Goal: Task Accomplishment & Management: Complete application form

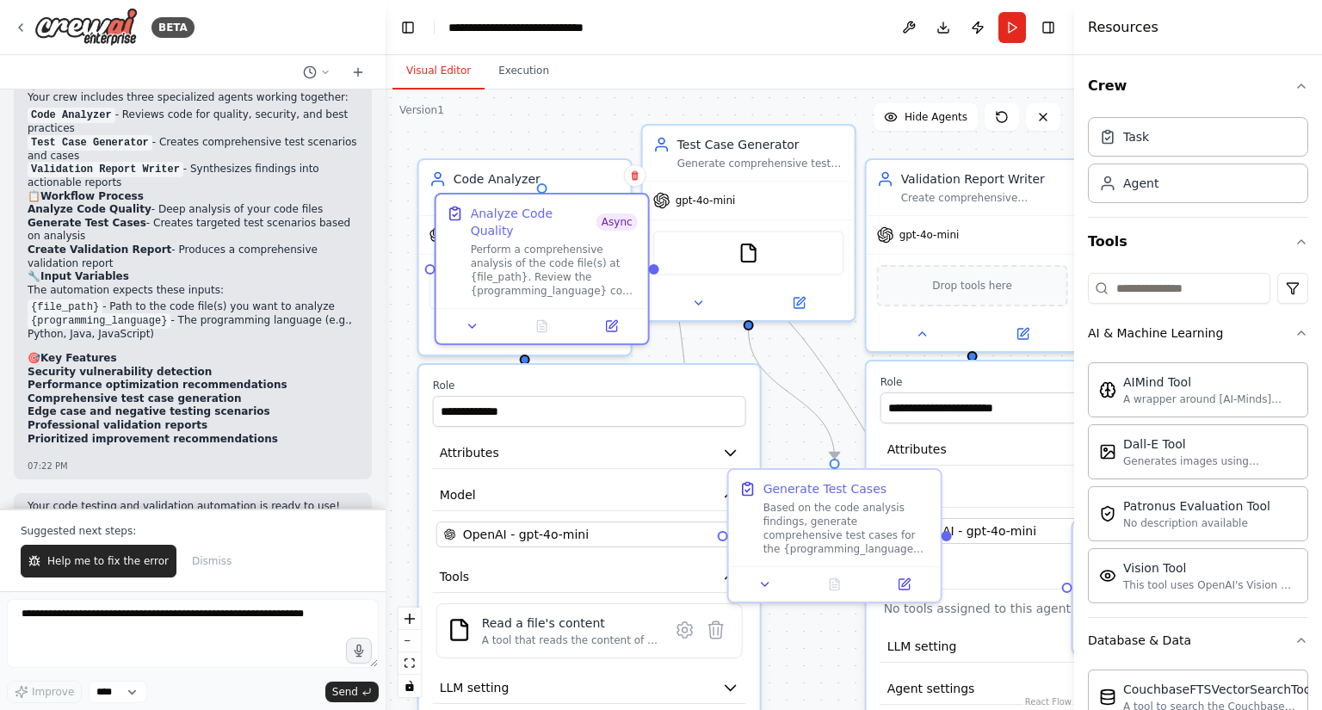
scroll to position [1750, 0]
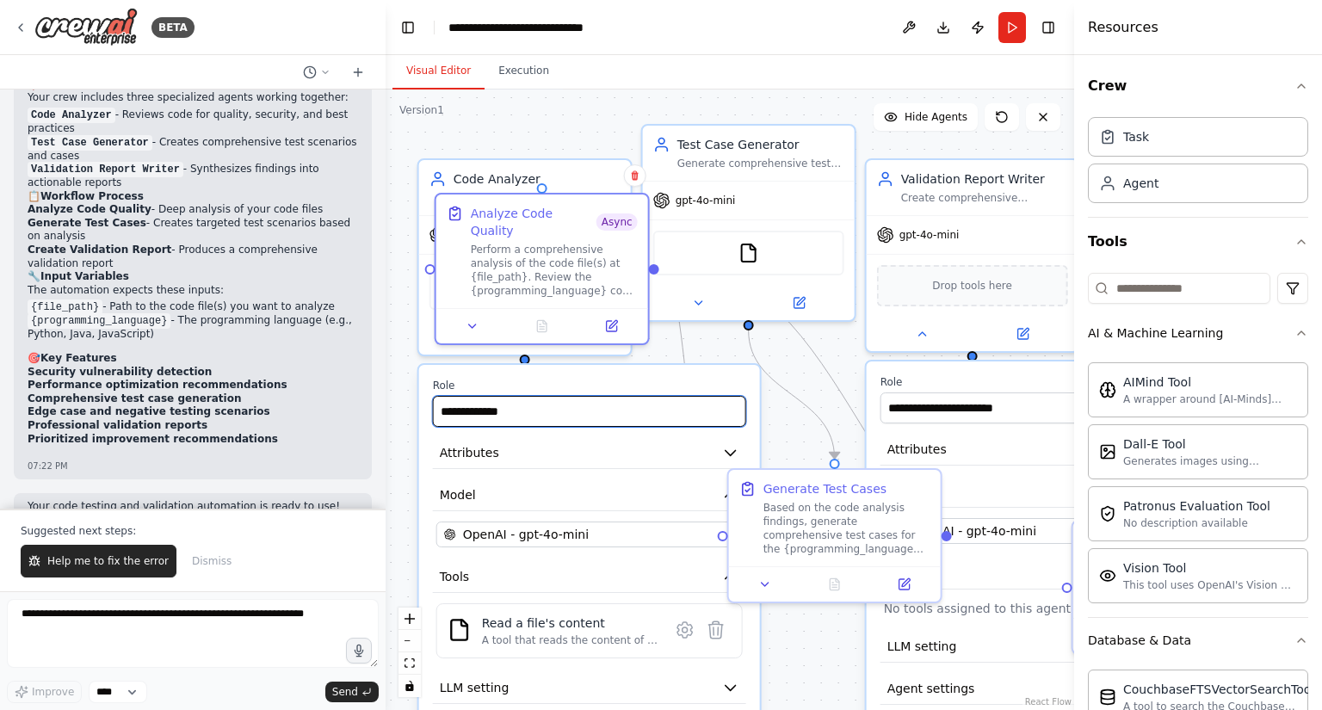
click at [694, 406] on input "**********" at bounding box center [589, 411] width 313 height 31
drag, startPoint x: 694, startPoint y: 406, endPoint x: 444, endPoint y: 402, distance: 249.6
click at [444, 402] on input "**********" at bounding box center [589, 411] width 313 height 31
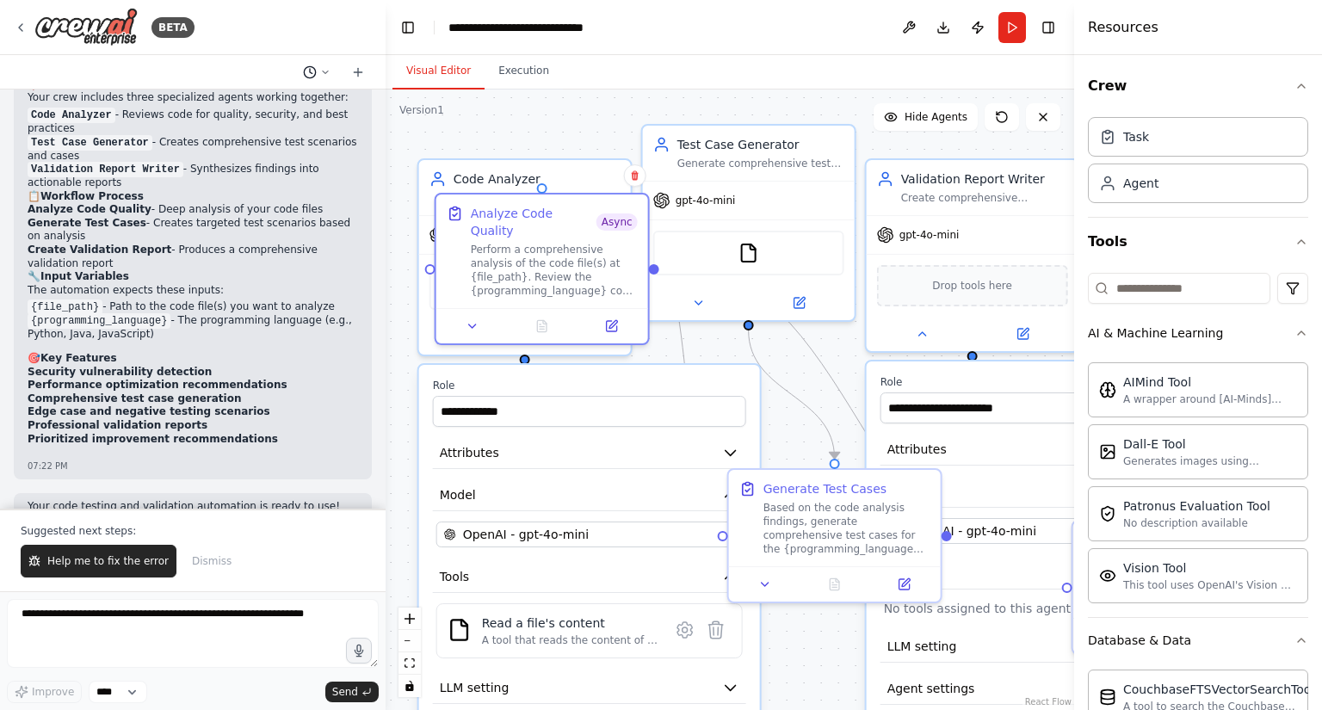
click at [322, 67] on icon at bounding box center [325, 72] width 10 height 10
click at [103, 688] on div at bounding box center [193, 355] width 386 height 710
click at [103, 688] on select "****" at bounding box center [118, 692] width 59 height 22
click at [20, 30] on icon at bounding box center [21, 28] width 14 height 14
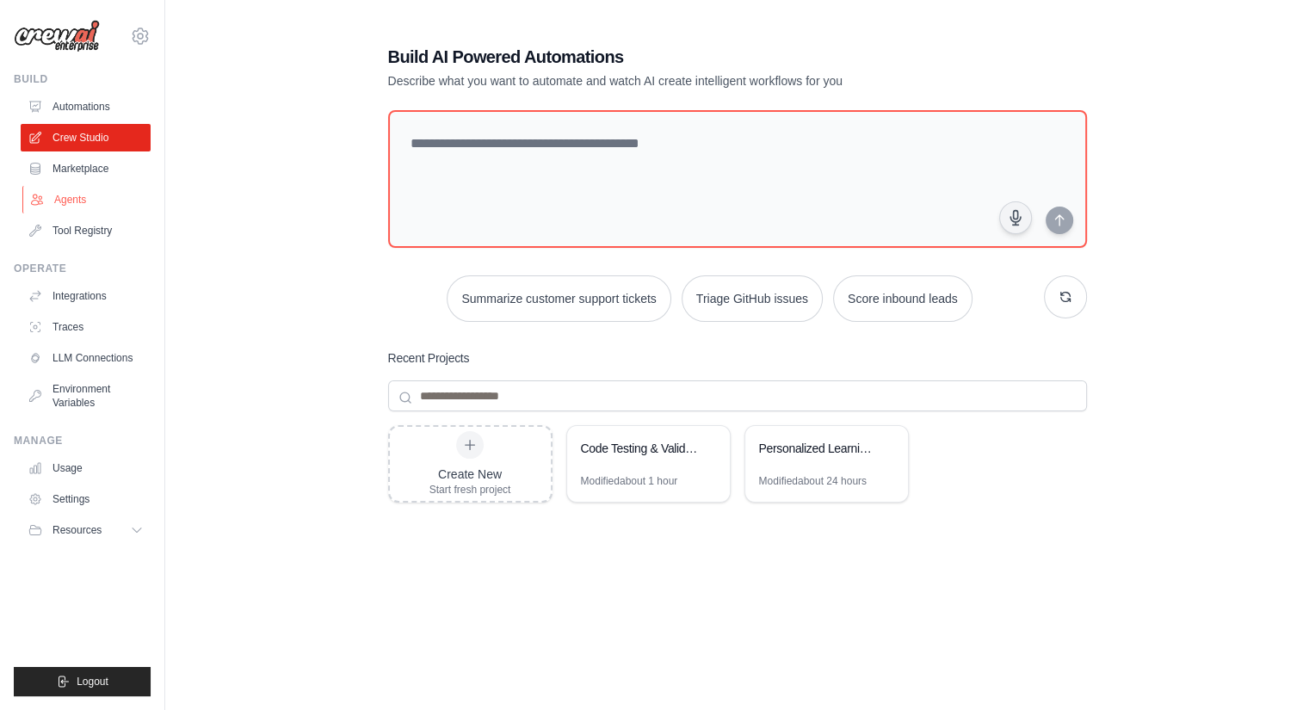
click at [76, 196] on link "Agents" at bounding box center [87, 200] width 130 height 28
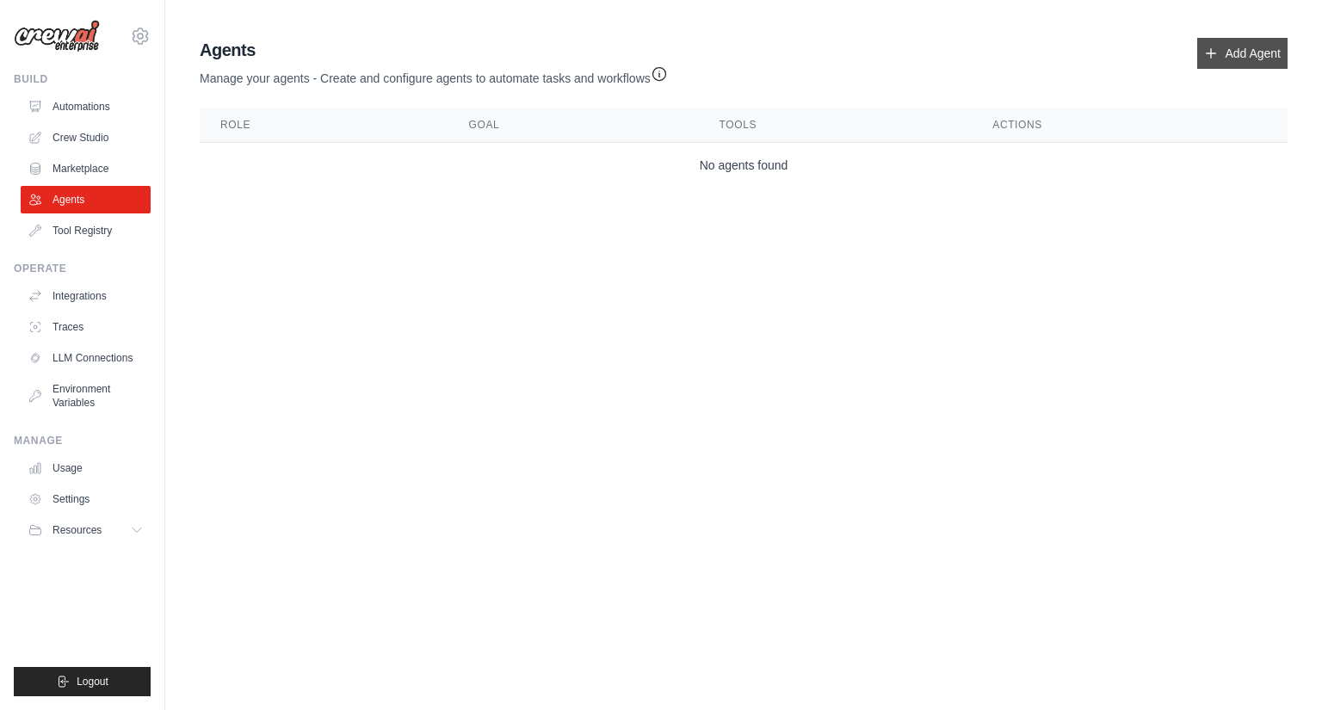
click at [1243, 50] on link "Add Agent" at bounding box center [1242, 53] width 90 height 31
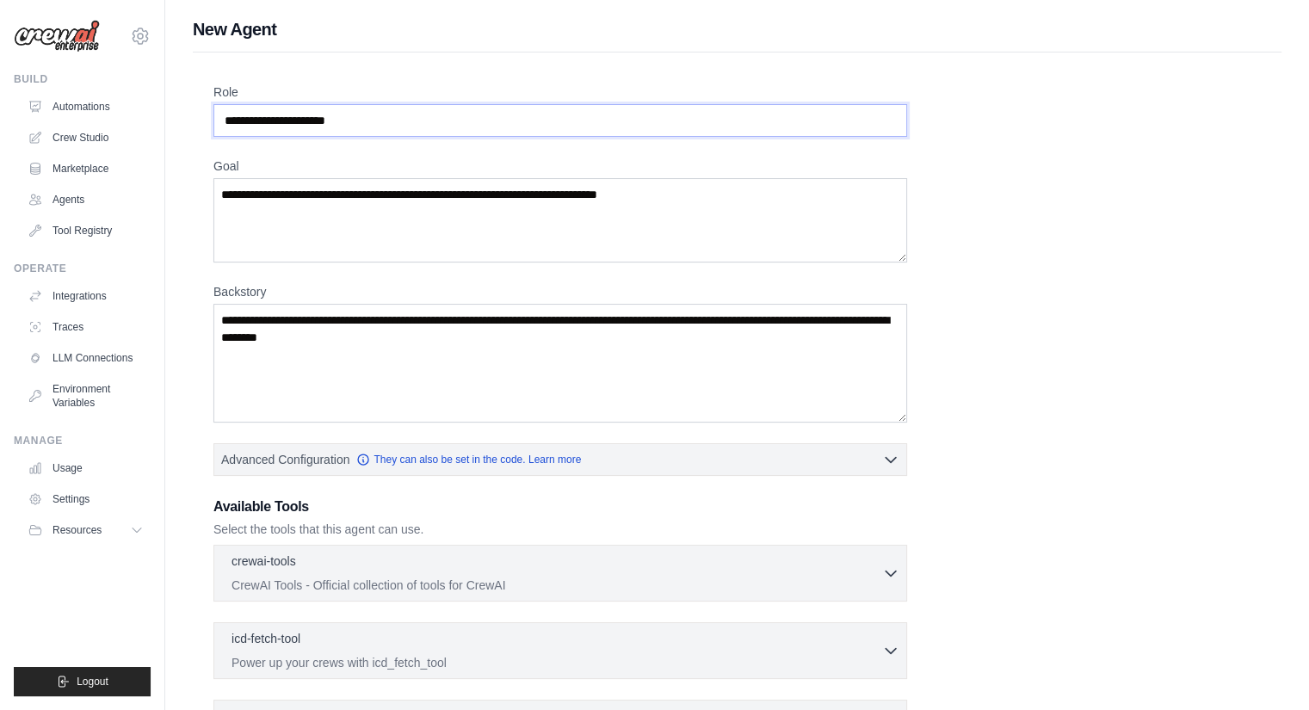
drag, startPoint x: 395, startPoint y: 114, endPoint x: 213, endPoint y: 78, distance: 186.0
click at [213, 78] on div "Role Goal [GEOGRAPHIC_DATA] Advanced Configuration They can also be set in the …" at bounding box center [737, 517] width 1089 height 931
click at [379, 128] on input "Role" at bounding box center [560, 120] width 694 height 33
type input "**********"
click at [405, 228] on textarea "Goal" at bounding box center [560, 220] width 694 height 84
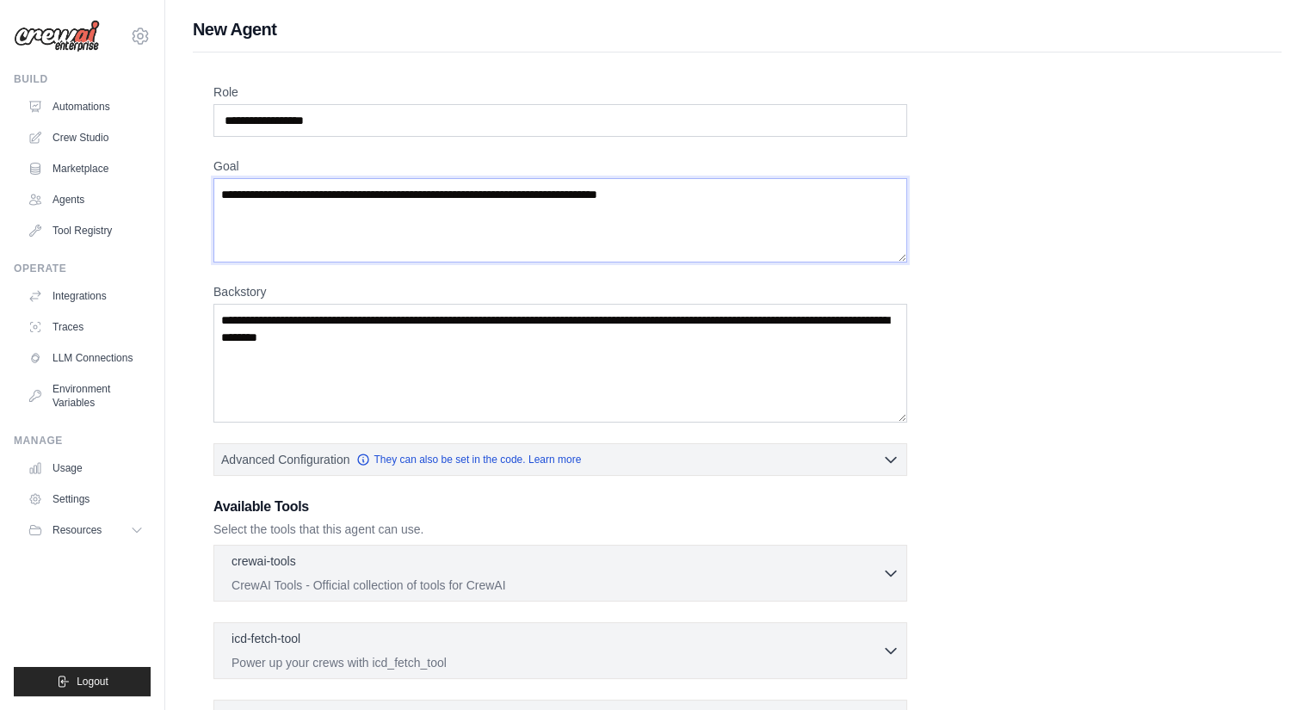
click at [708, 198] on textarea "Goal" at bounding box center [560, 220] width 694 height 84
click at [423, 194] on textarea "Goal" at bounding box center [560, 220] width 694 height 84
drag, startPoint x: 700, startPoint y: 200, endPoint x: 592, endPoint y: 199, distance: 107.6
click at [592, 199] on textarea "Goal" at bounding box center [560, 220] width 694 height 84
drag, startPoint x: 583, startPoint y: 194, endPoint x: 715, endPoint y: 186, distance: 132.0
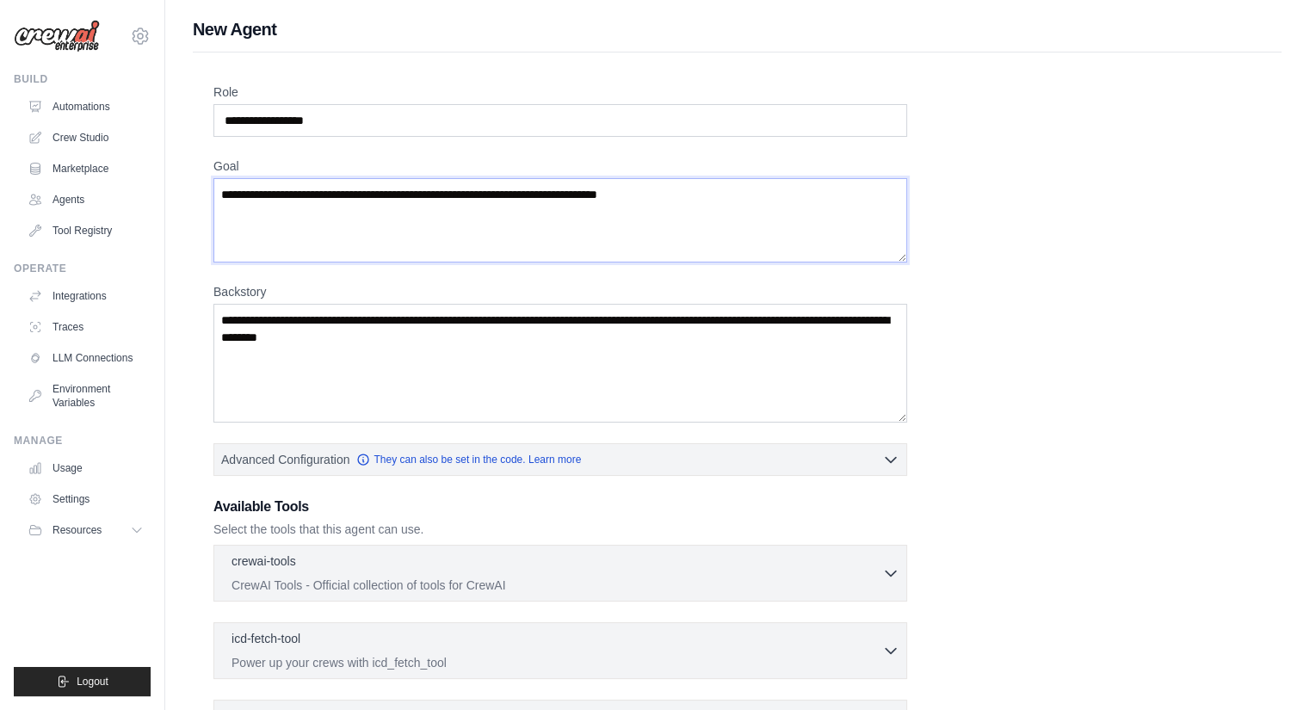
click at [715, 186] on textarea "Goal" at bounding box center [560, 220] width 694 height 84
click at [708, 199] on textarea "Goal" at bounding box center [560, 220] width 694 height 84
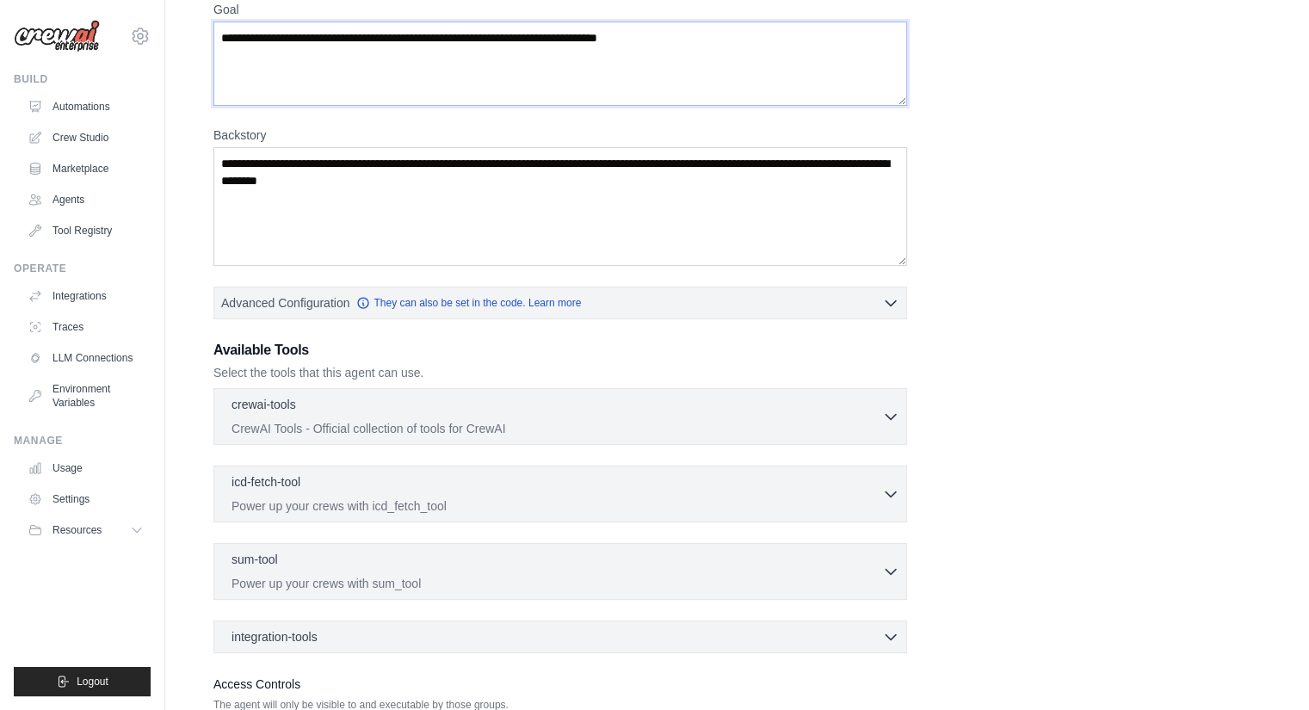
scroll to position [186, 0]
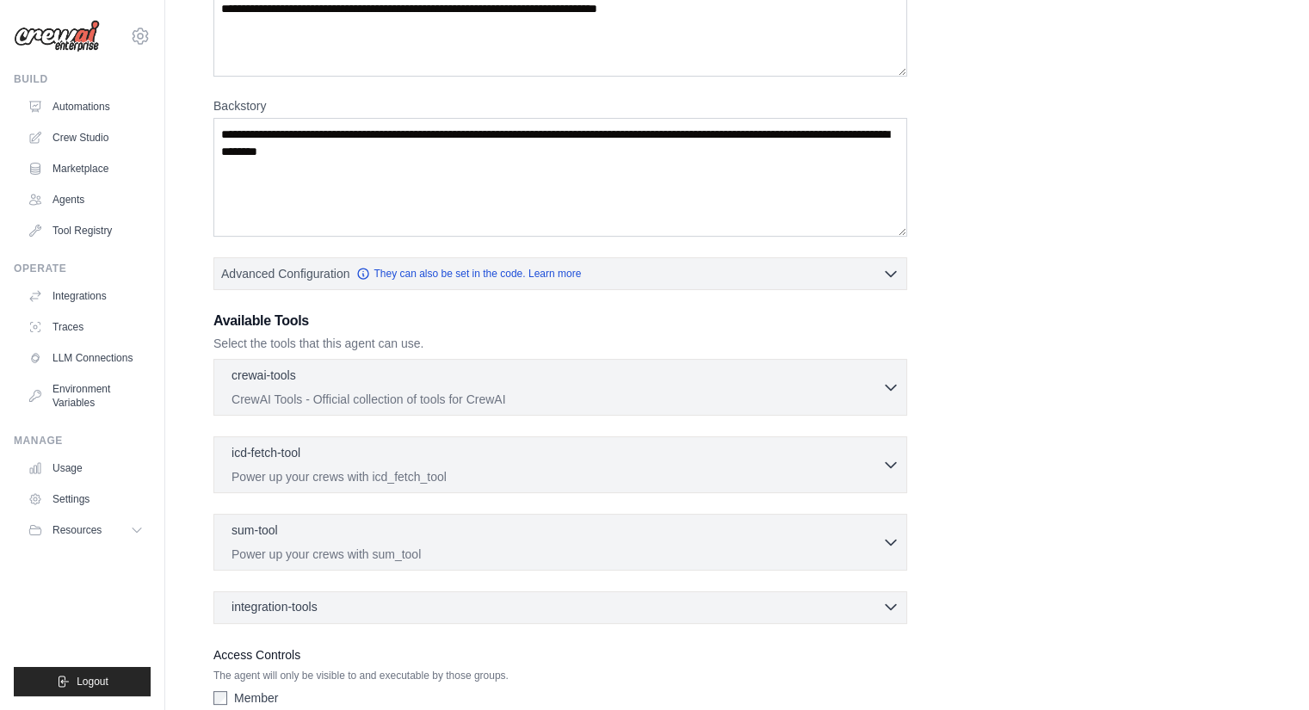
click at [890, 599] on icon "button" at bounding box center [890, 606] width 17 height 17
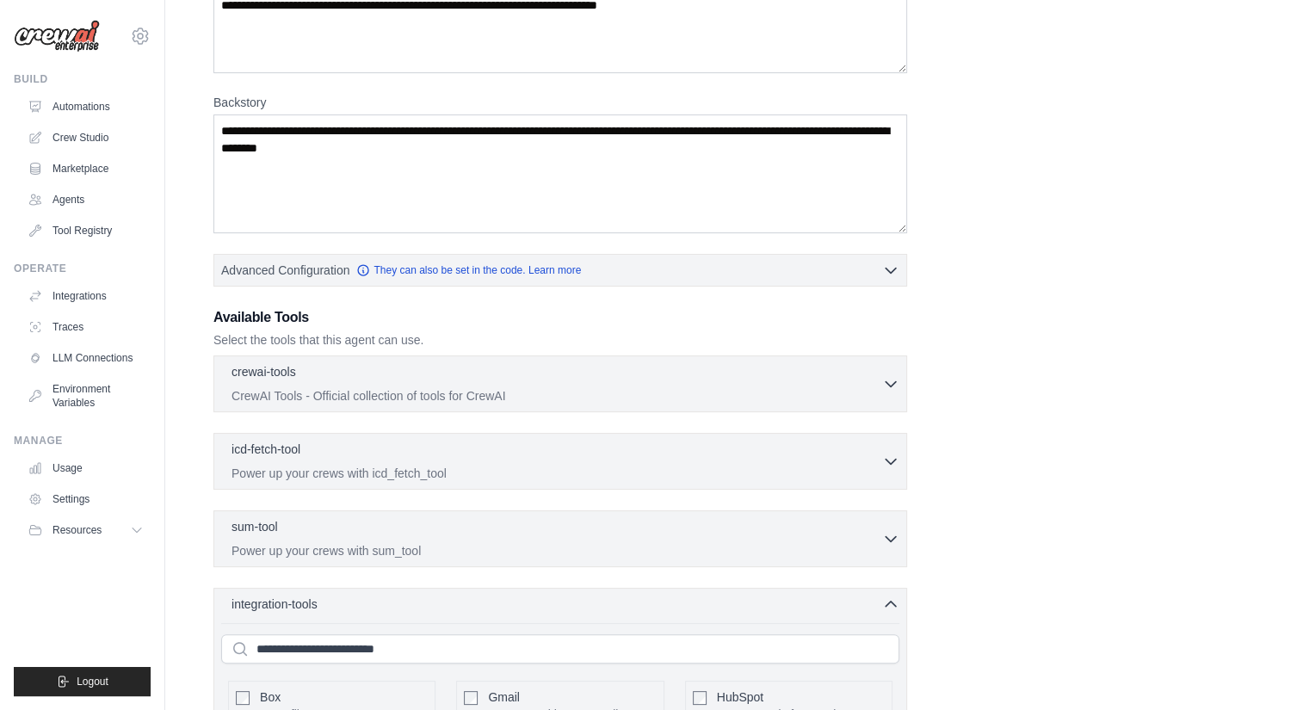
scroll to position [189, 0]
click at [881, 386] on p "CrewAI Tools - Official collection of tools for CrewAI" at bounding box center [557, 394] width 651 height 17
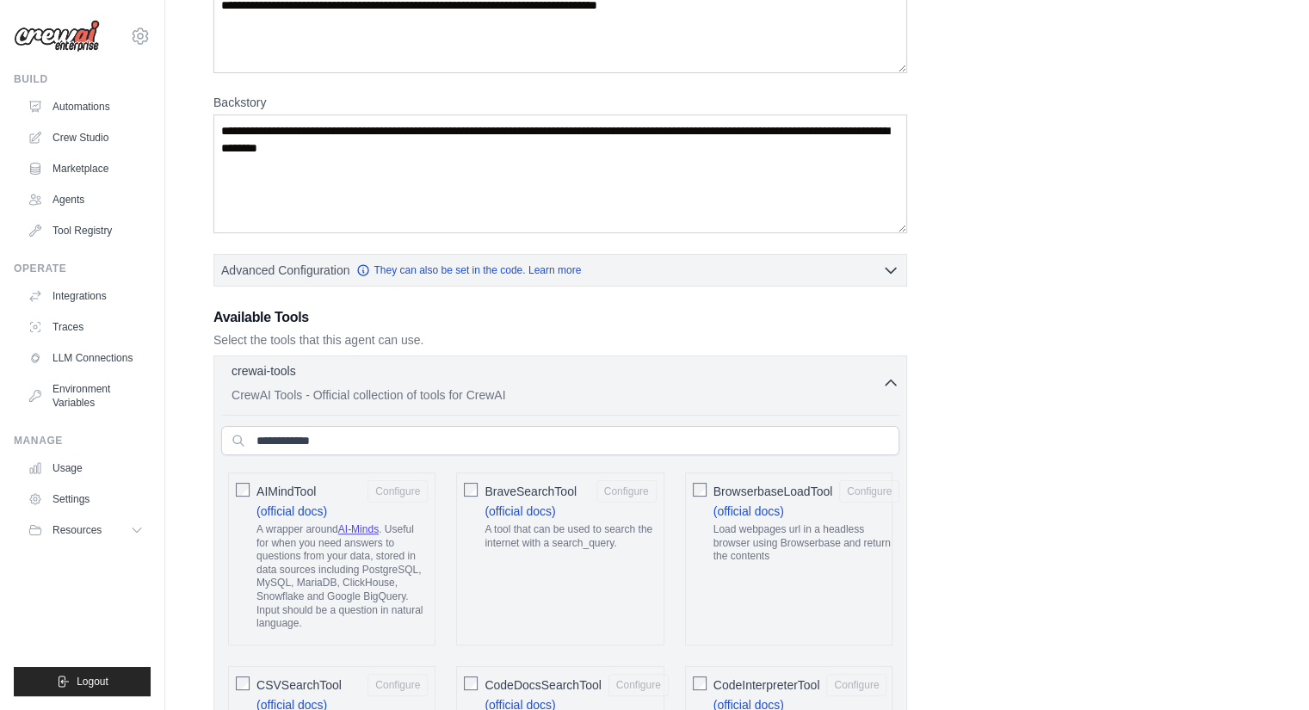
click at [881, 386] on p "CrewAI Tools - Official collection of tools for CrewAI" at bounding box center [557, 394] width 651 height 17
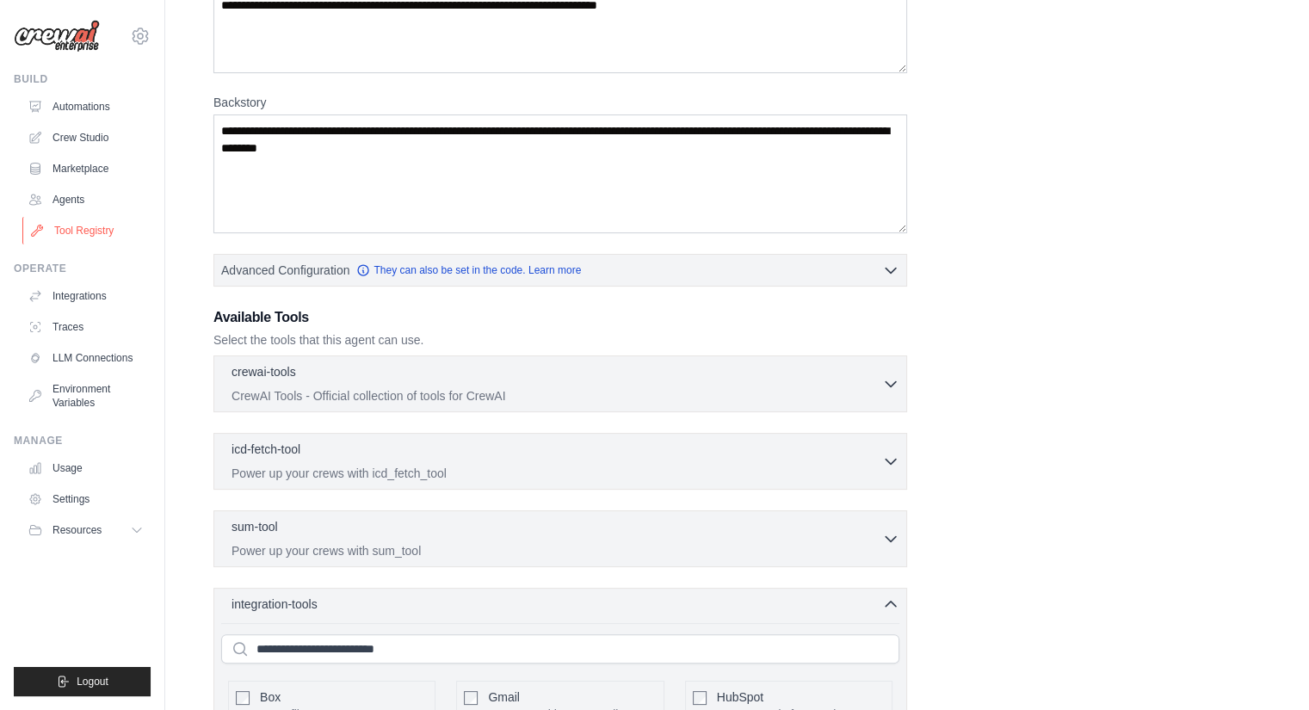
click at [75, 238] on link "Tool Registry" at bounding box center [87, 231] width 130 height 28
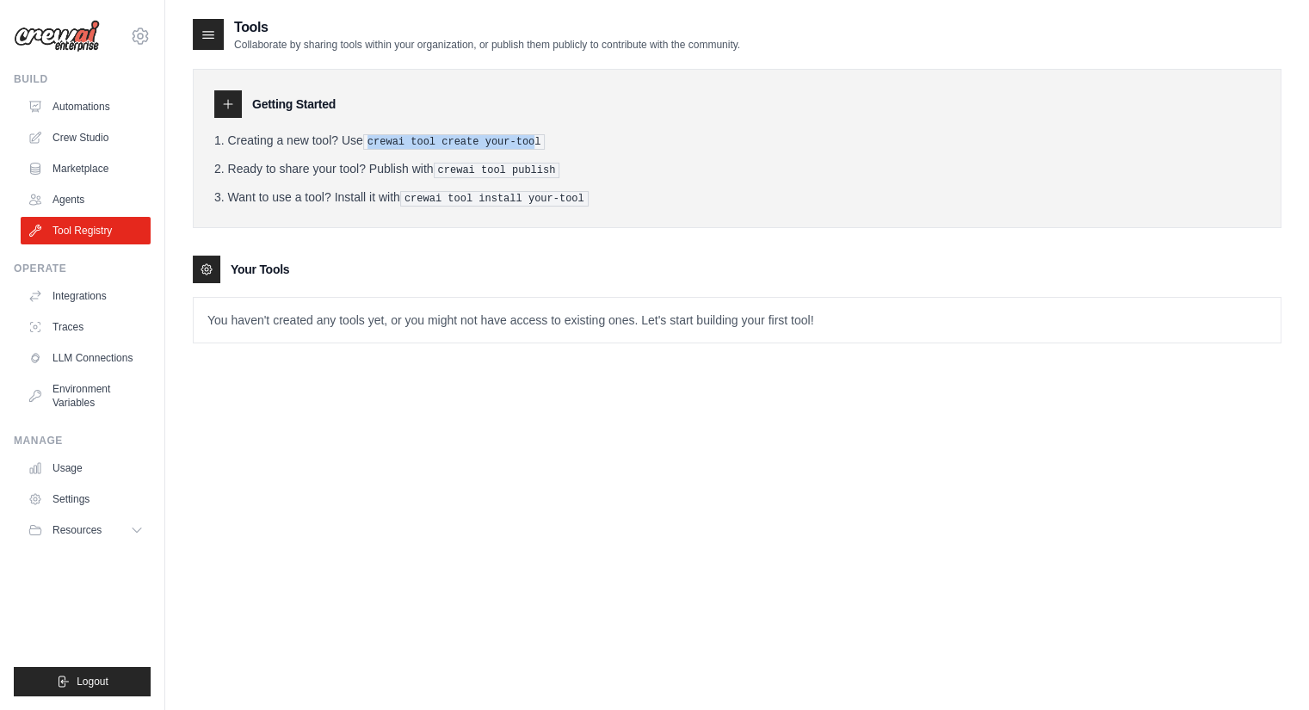
drag, startPoint x: 372, startPoint y: 140, endPoint x: 526, endPoint y: 133, distance: 154.2
click at [526, 134] on pre "crewai tool create your-tool" at bounding box center [454, 141] width 182 height 15
